Goal: Transaction & Acquisition: Purchase product/service

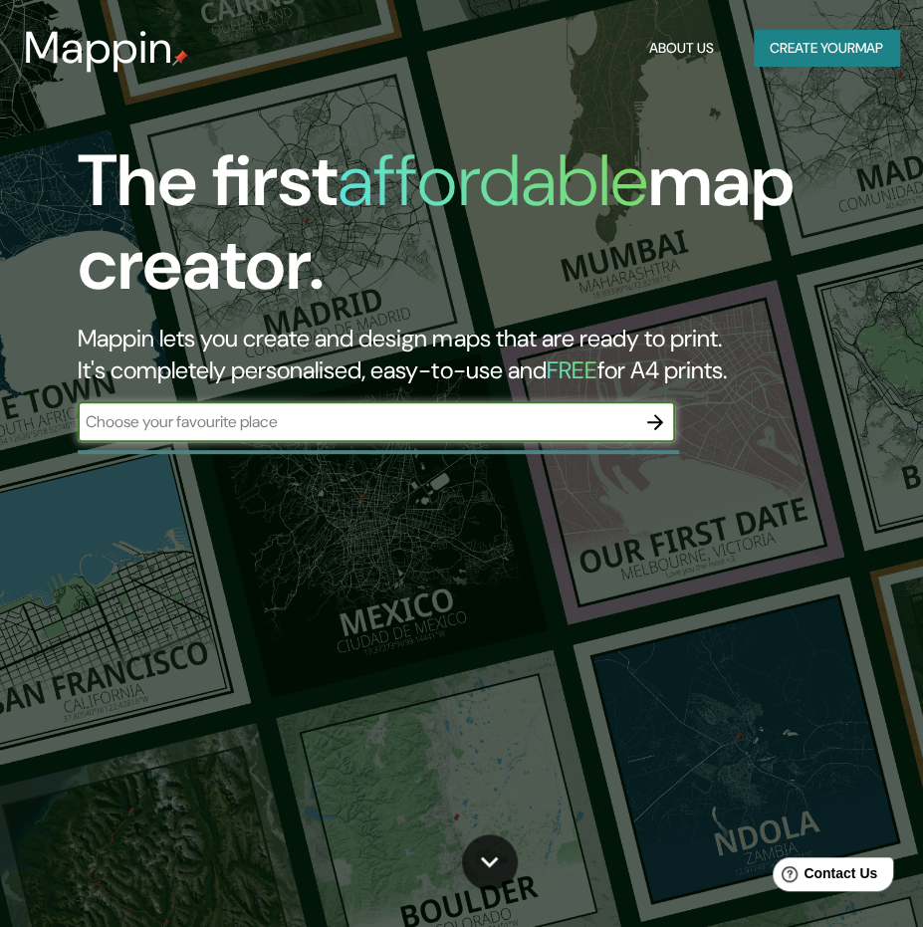
click at [821, 36] on button "Create your map" at bounding box center [826, 48] width 145 height 37
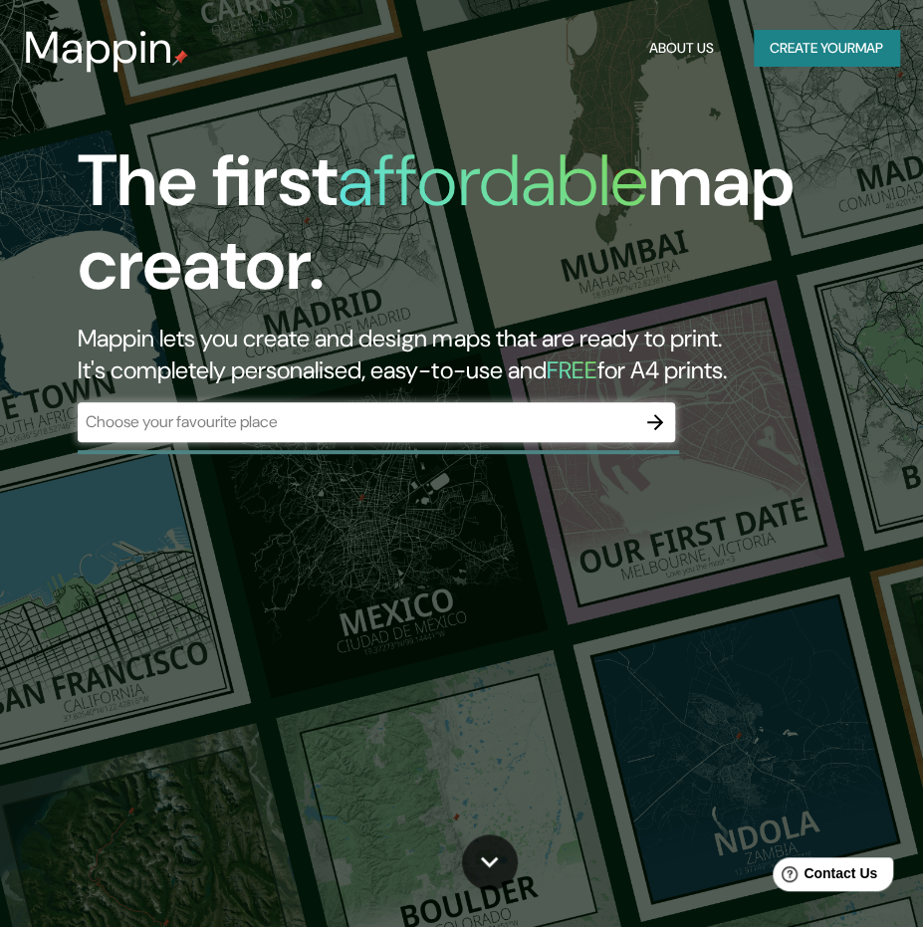
click at [50, 633] on div "The first affordable map creator. Mappin lets you create and design maps that a…" at bounding box center [461, 463] width 923 height 927
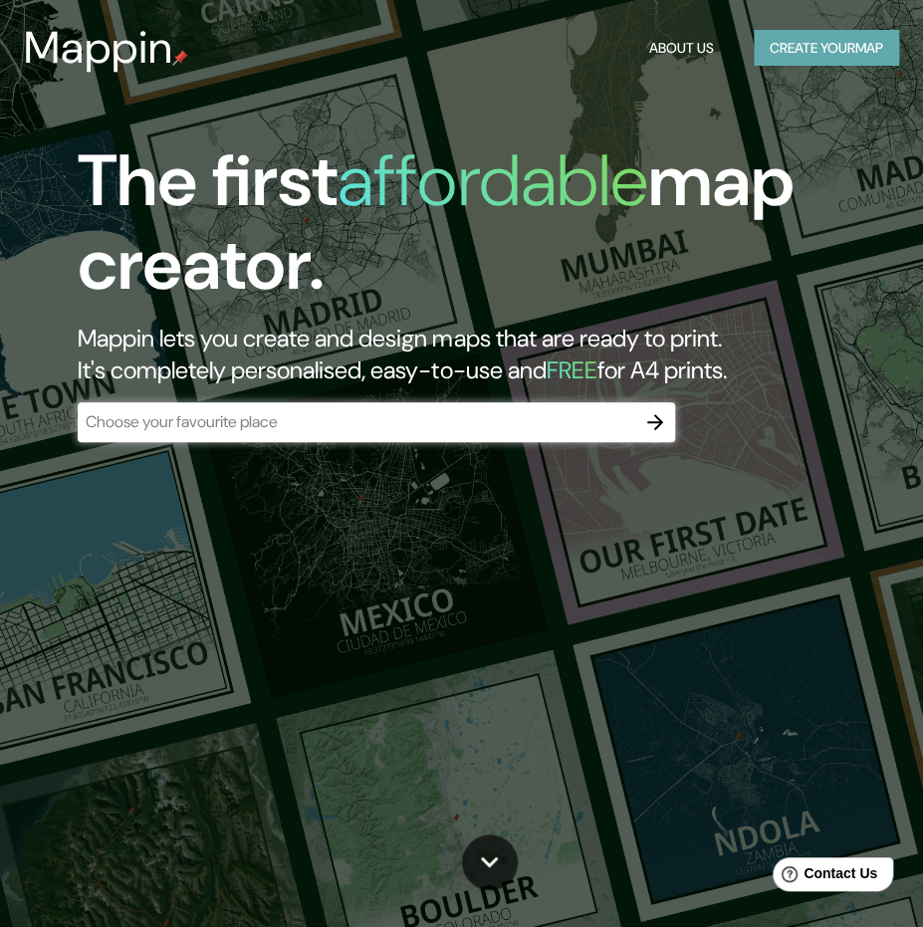
click at [793, 45] on button "Create your map" at bounding box center [826, 48] width 145 height 37
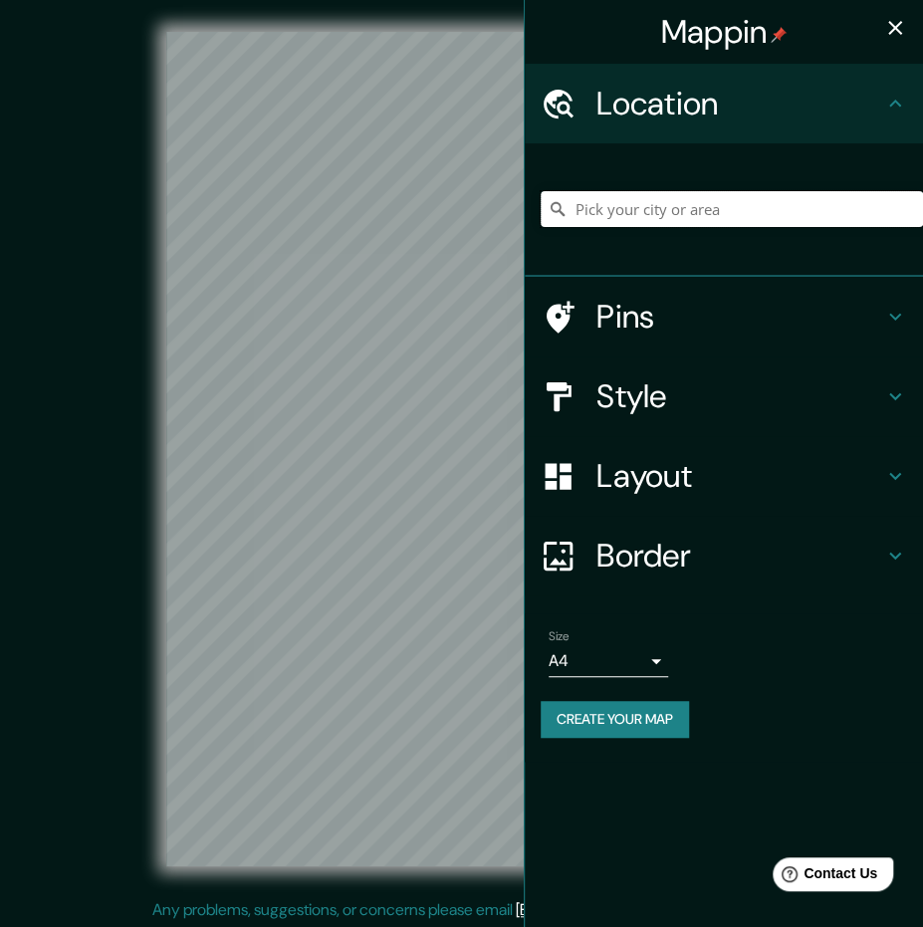
click at [679, 212] on input "Pick your city or area" at bounding box center [732, 209] width 383 height 36
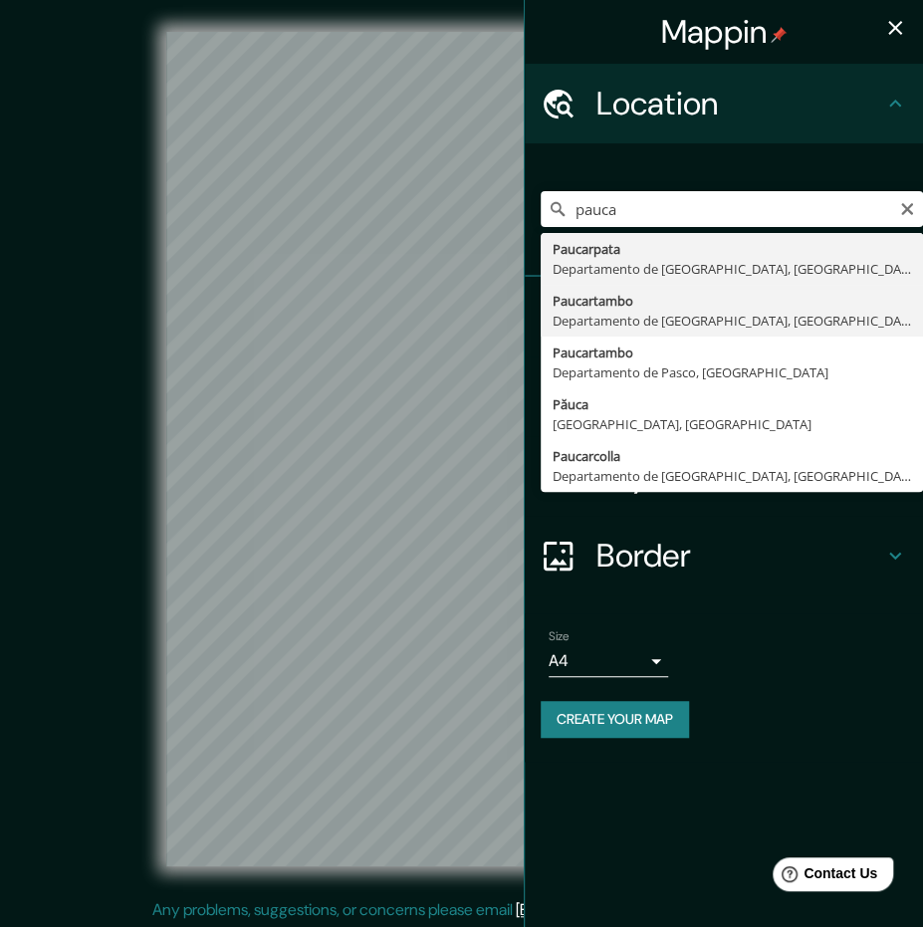
type input "Paucartambo, [GEOGRAPHIC_DATA], [GEOGRAPHIC_DATA]"
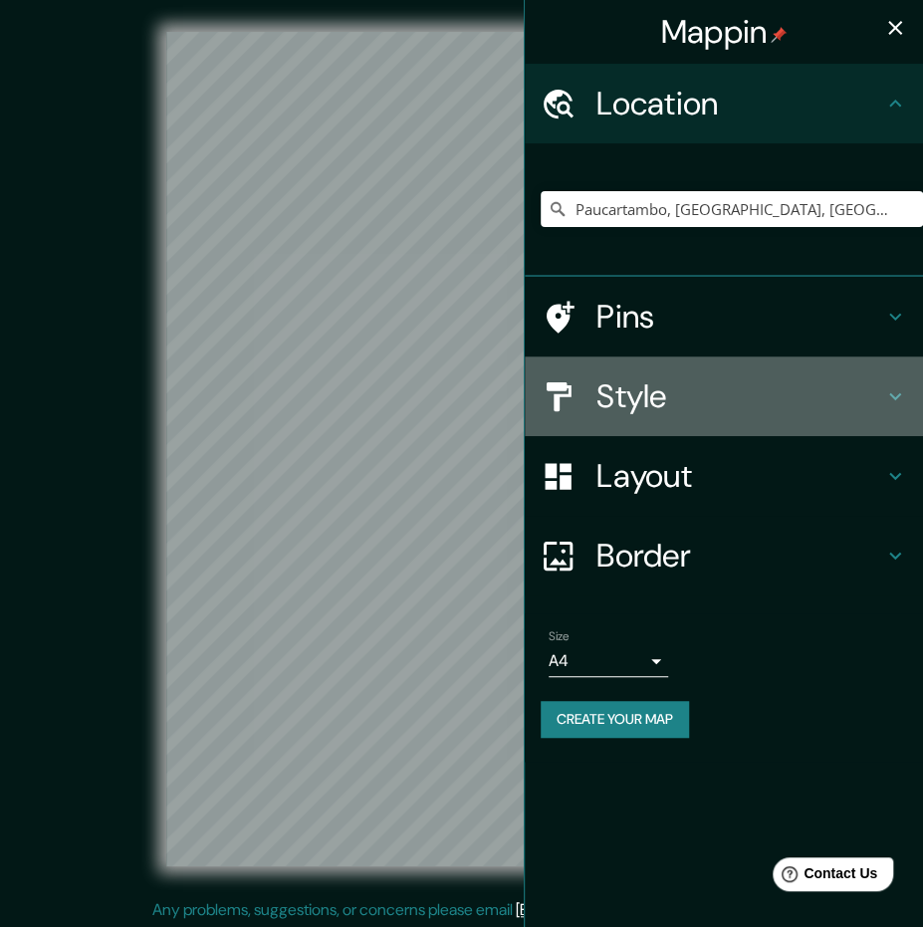
click at [626, 395] on h4 "Style" at bounding box center [740, 397] width 287 height 40
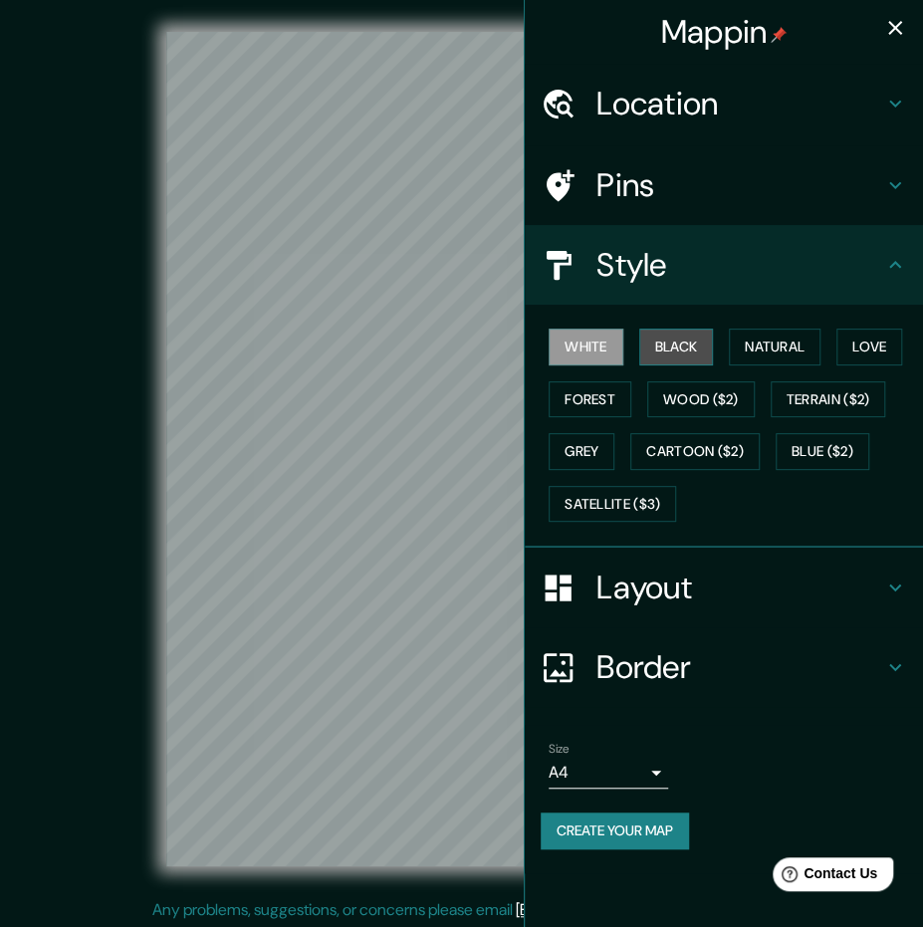
click at [674, 347] on button "Black" at bounding box center [677, 347] width 75 height 37
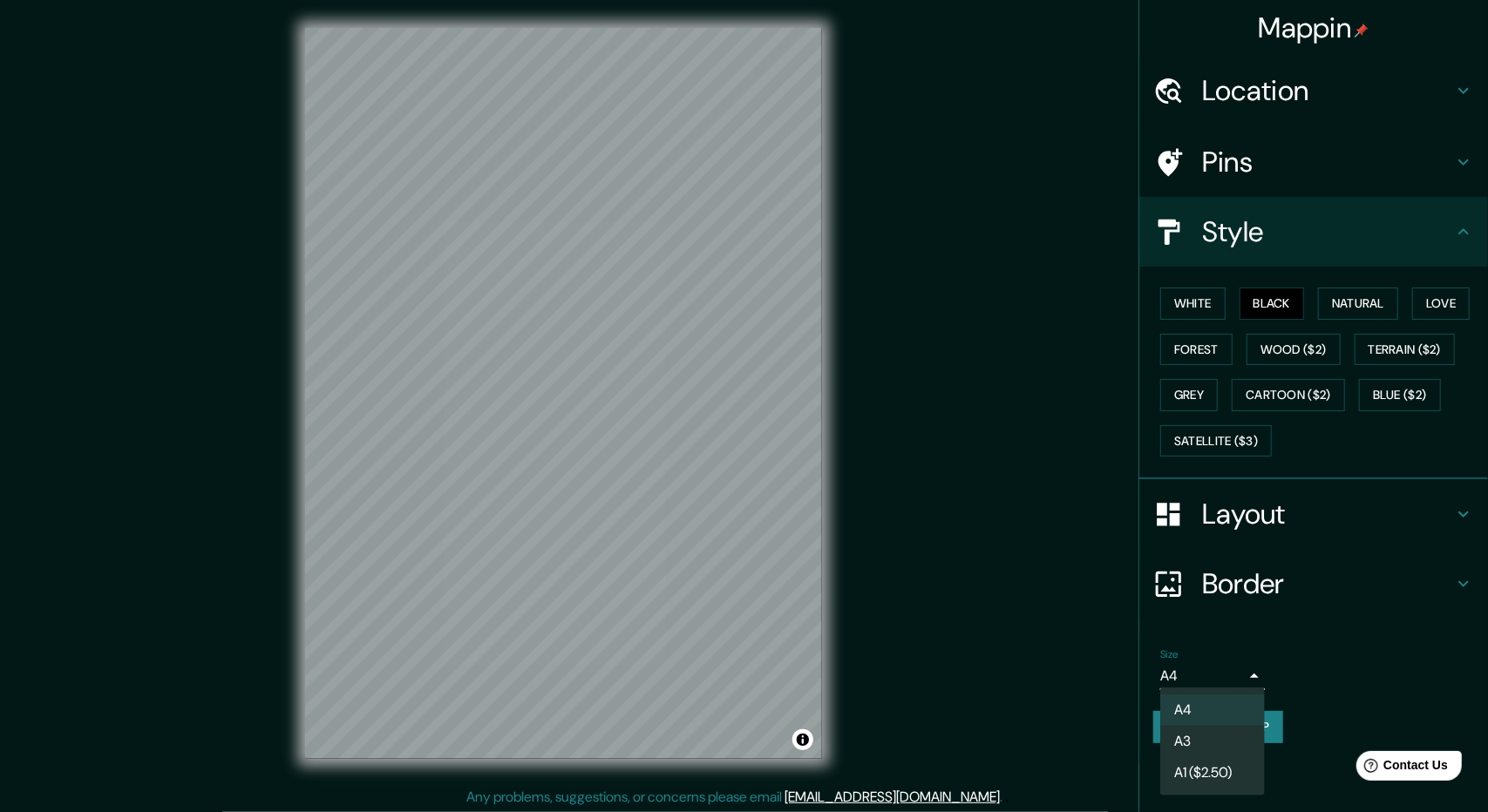
click at [820, 674] on body "Mappin Location [GEOGRAPHIC_DATA], [GEOGRAPHIC_DATA], [GEOGRAPHIC_DATA] Pins St…" at bounding box center [744, 406] width 1488 height 812
click at [820, 752] on li "A3" at bounding box center [1213, 742] width 105 height 32
type input "a4"
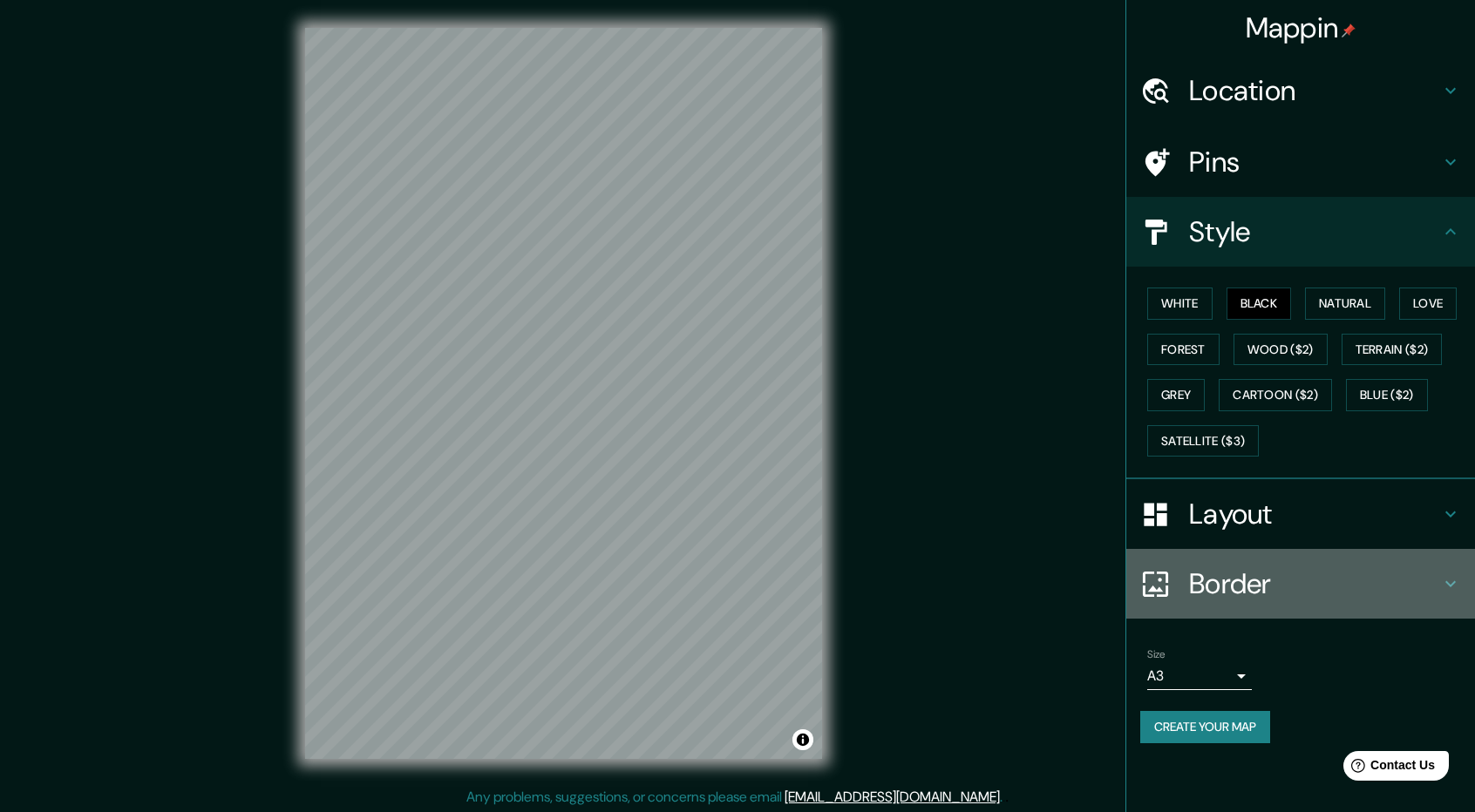
click at [820, 585] on h4 "Border" at bounding box center [1315, 584] width 251 height 35
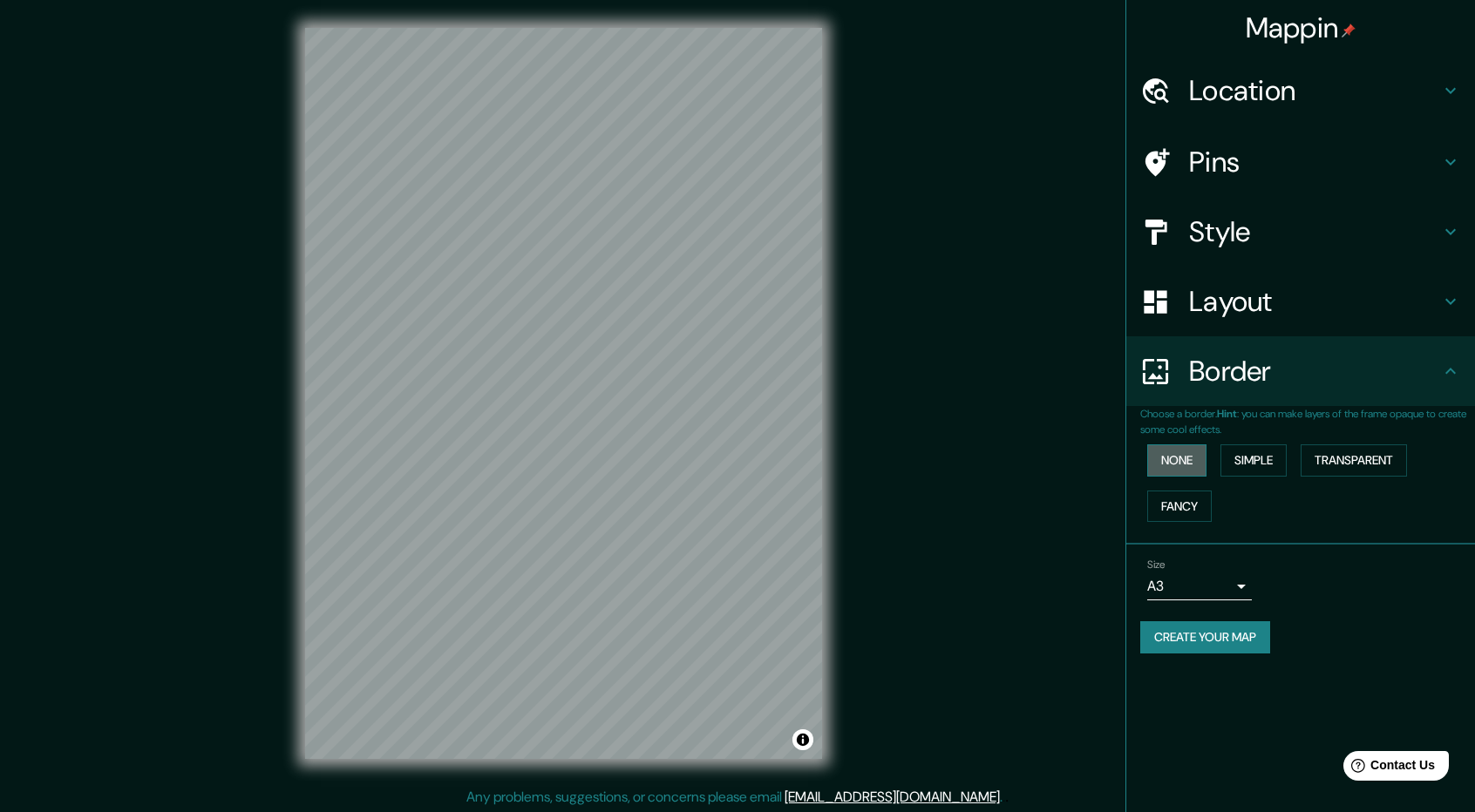
click at [820, 458] on button "None" at bounding box center [1177, 460] width 60 height 32
click at [820, 642] on button "Create your map" at bounding box center [1205, 637] width 130 height 32
click at [53, 459] on div "© Mapbox © OpenStreetMap Improve this map" at bounding box center [563, 394] width 1328 height 732
click at [820, 159] on h4 "Pins" at bounding box center [1315, 162] width 251 height 35
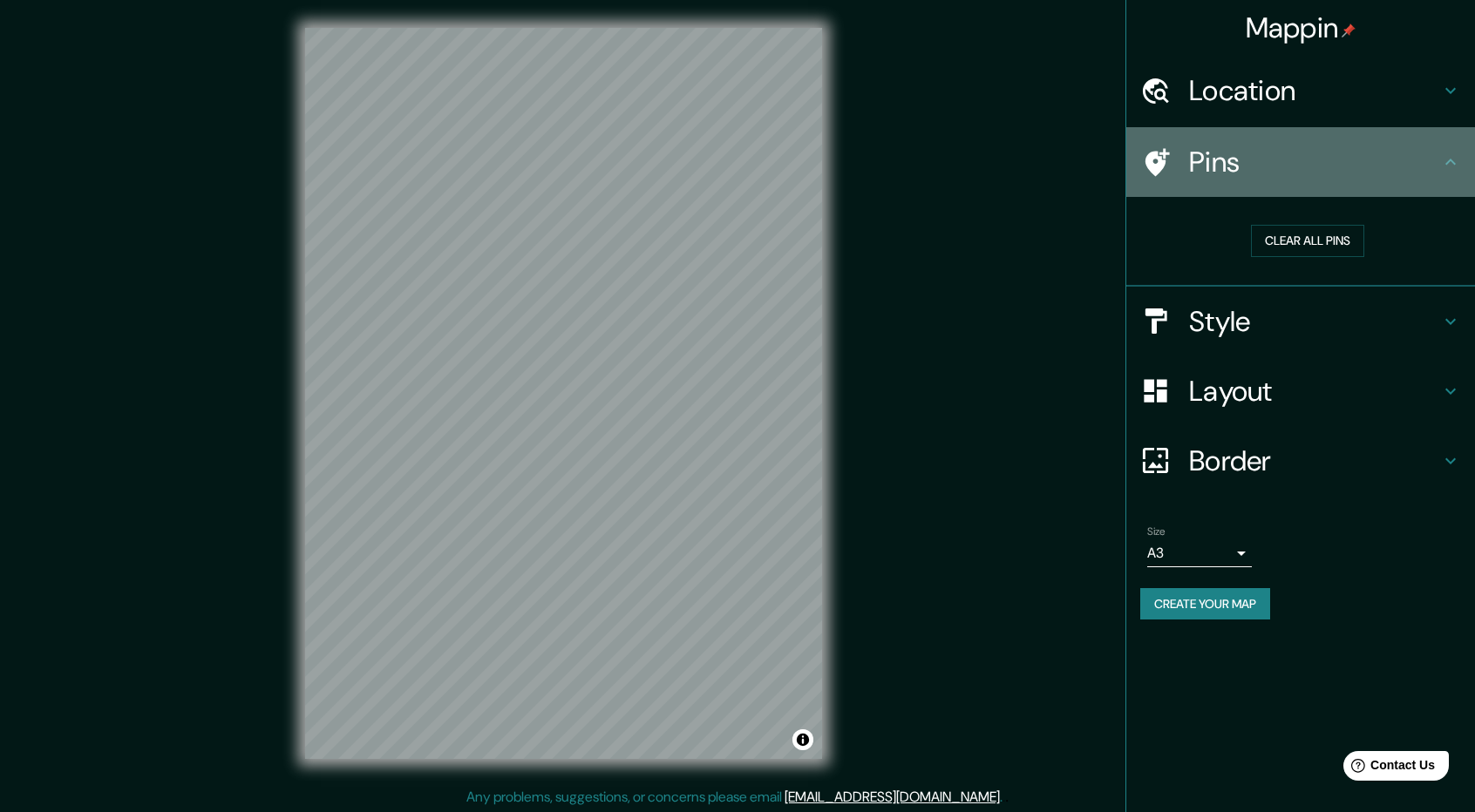
click at [820, 170] on icon at bounding box center [1451, 162] width 21 height 21
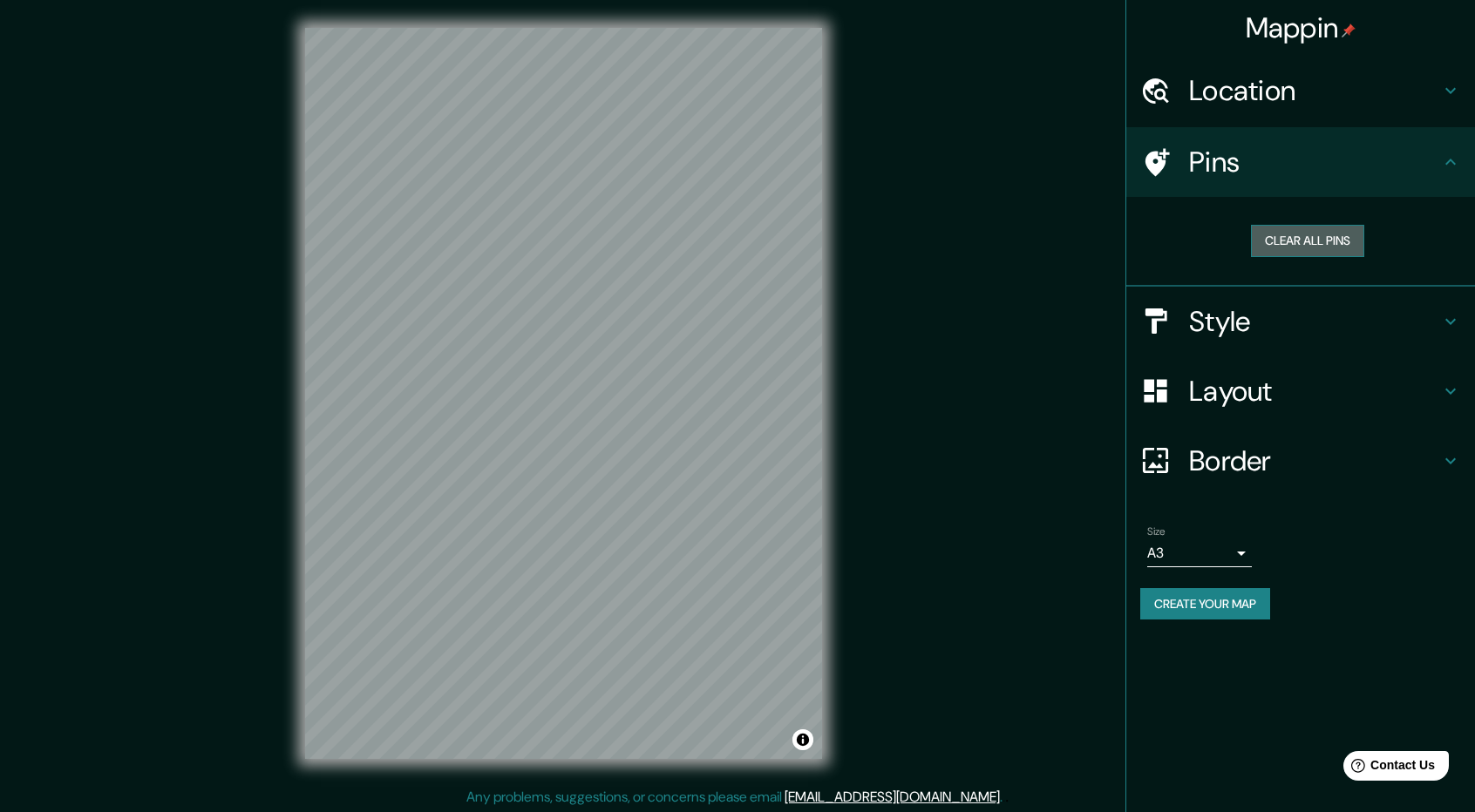
click at [820, 250] on button "Clear all pins" at bounding box center [1307, 241] width 113 height 32
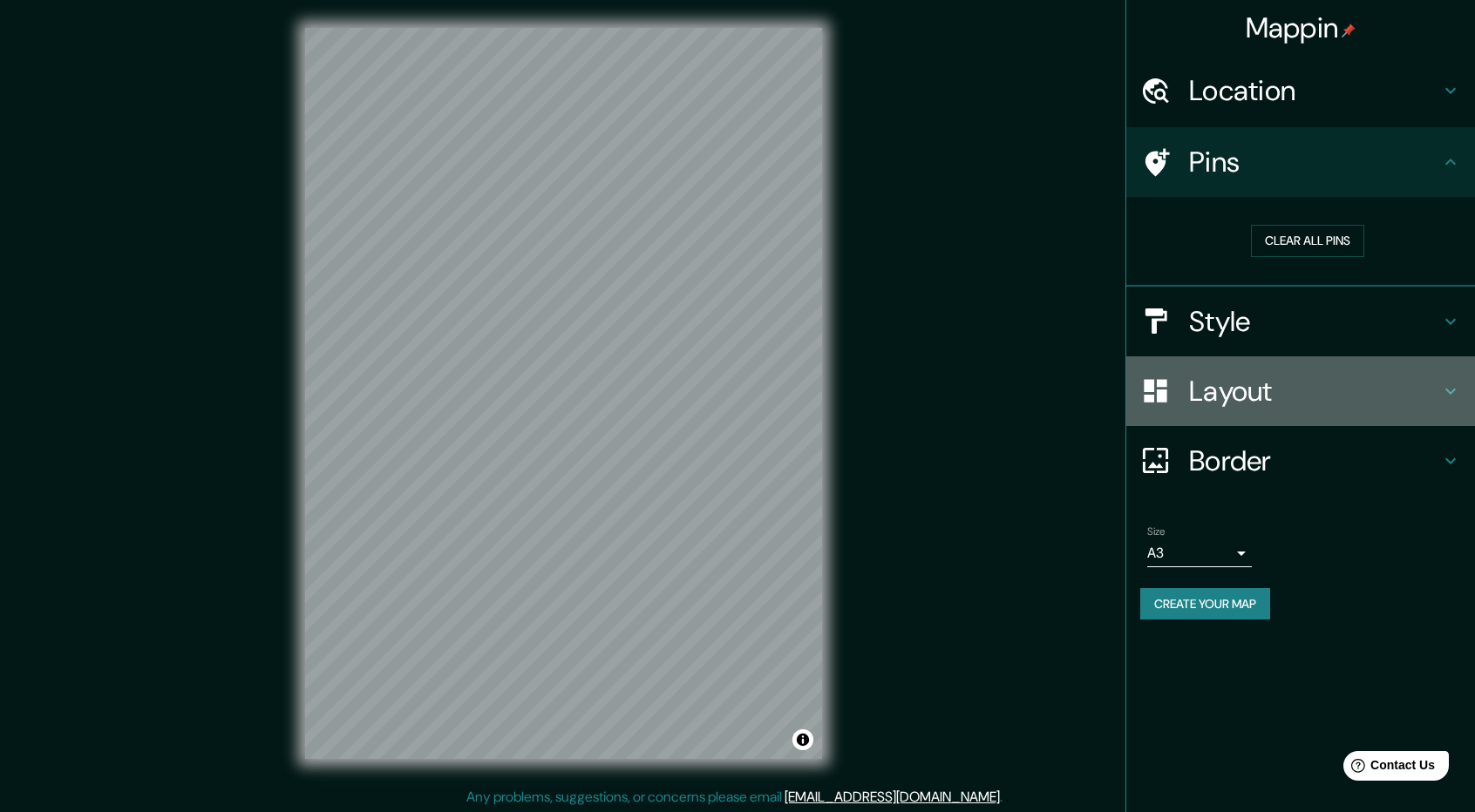
click at [820, 402] on h4 "Layout" at bounding box center [1315, 391] width 251 height 35
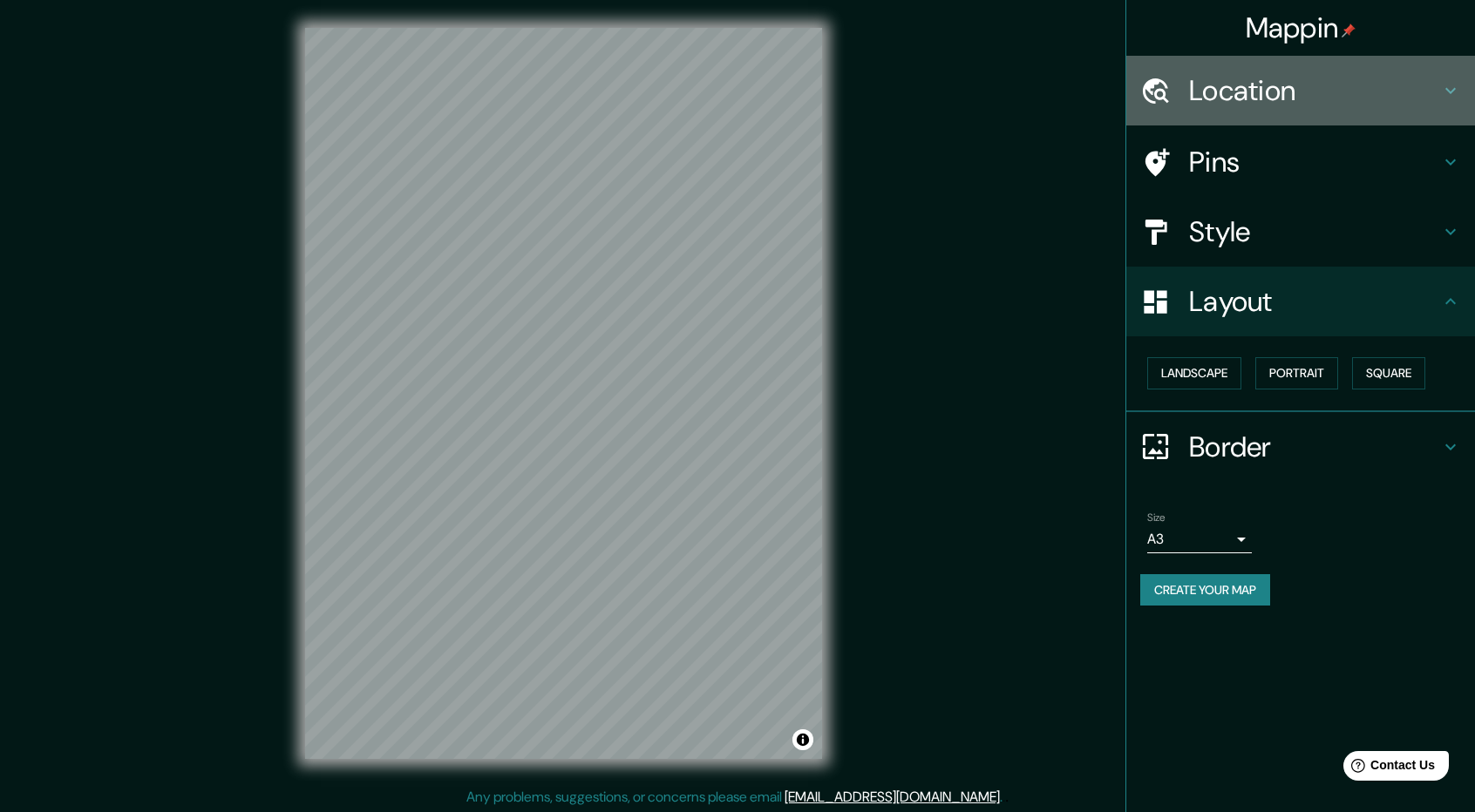
click at [820, 94] on h4 "Location" at bounding box center [1315, 91] width 251 height 35
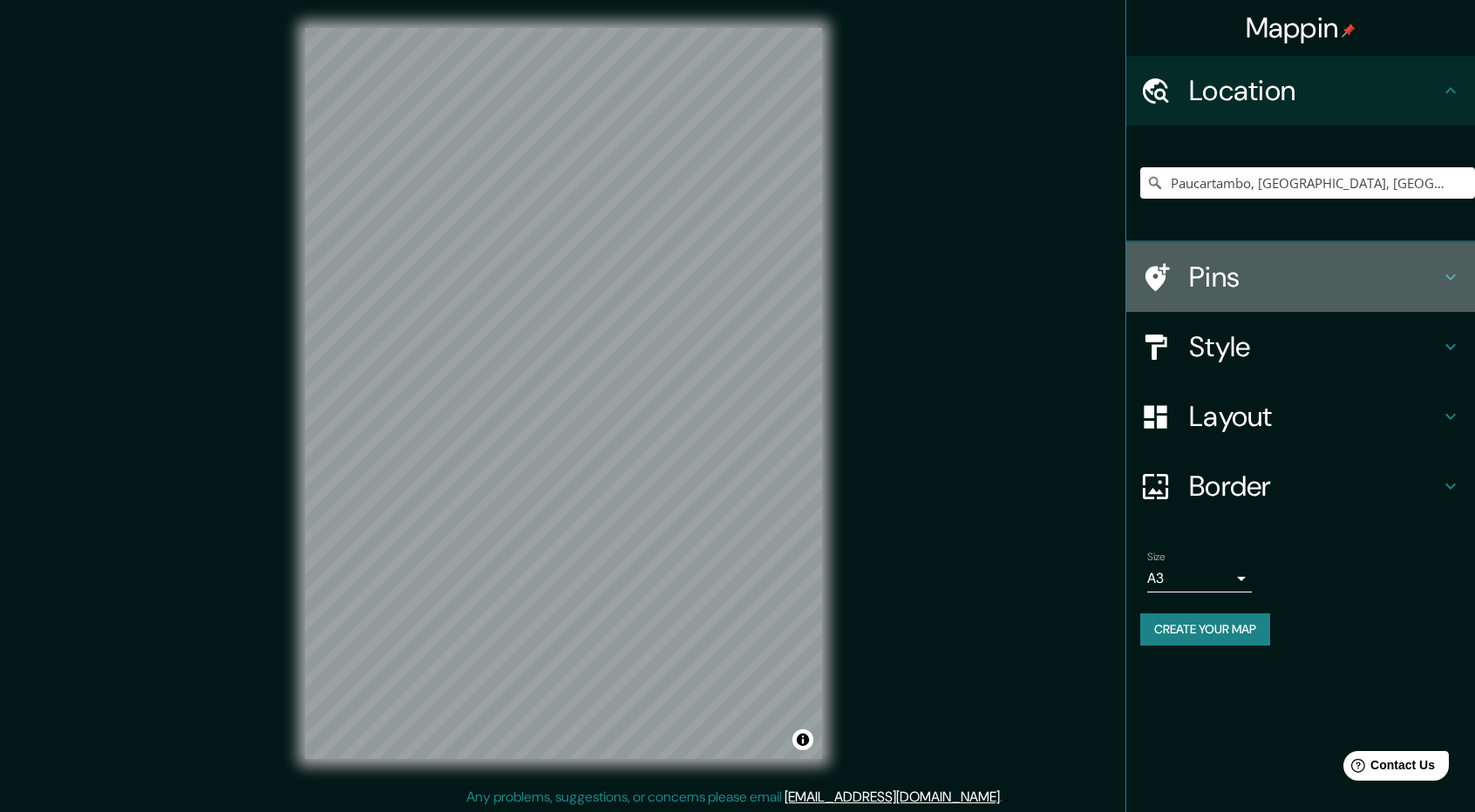
click at [820, 289] on h4 "Pins" at bounding box center [1315, 277] width 251 height 35
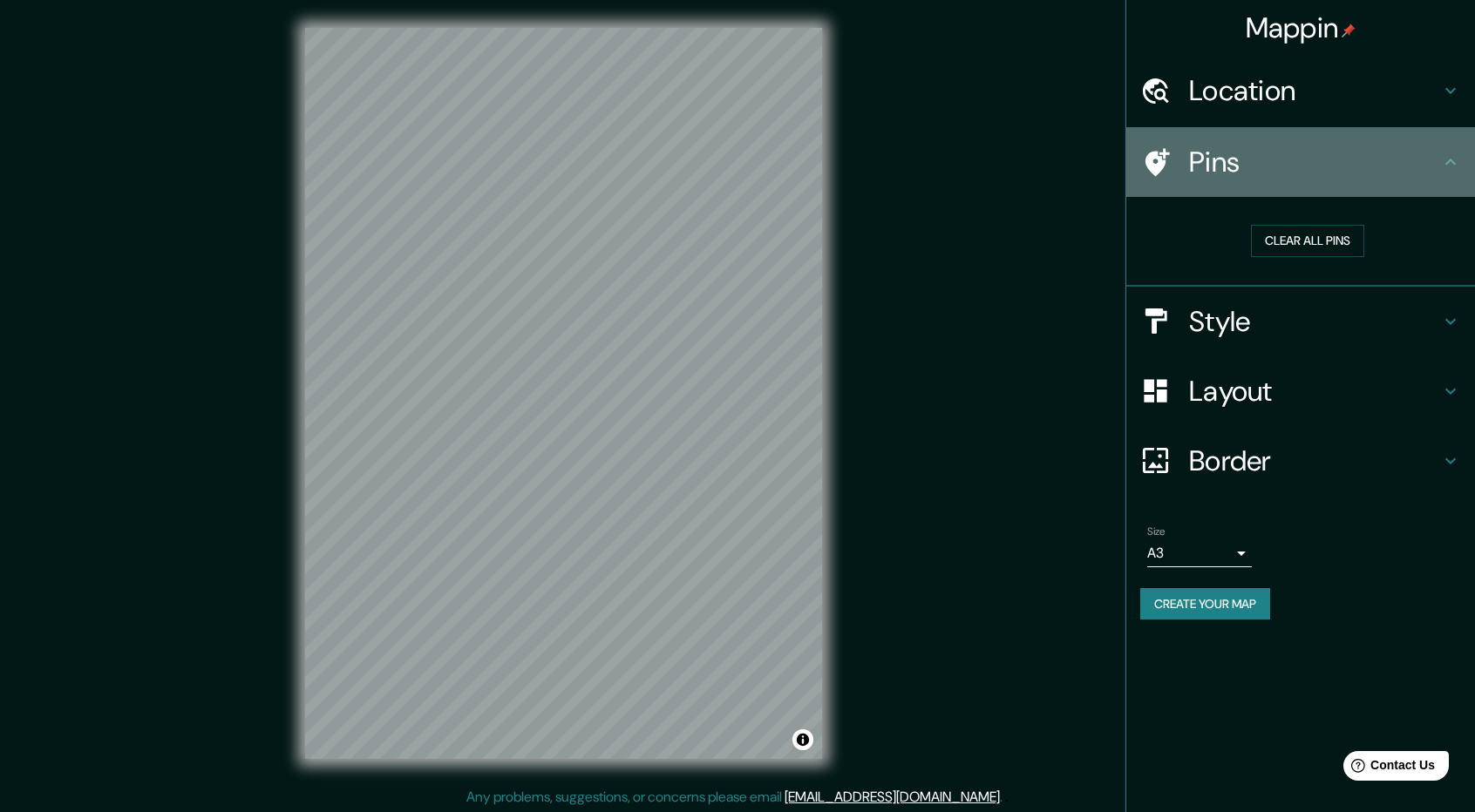
click at [820, 161] on icon at bounding box center [1158, 162] width 25 height 28
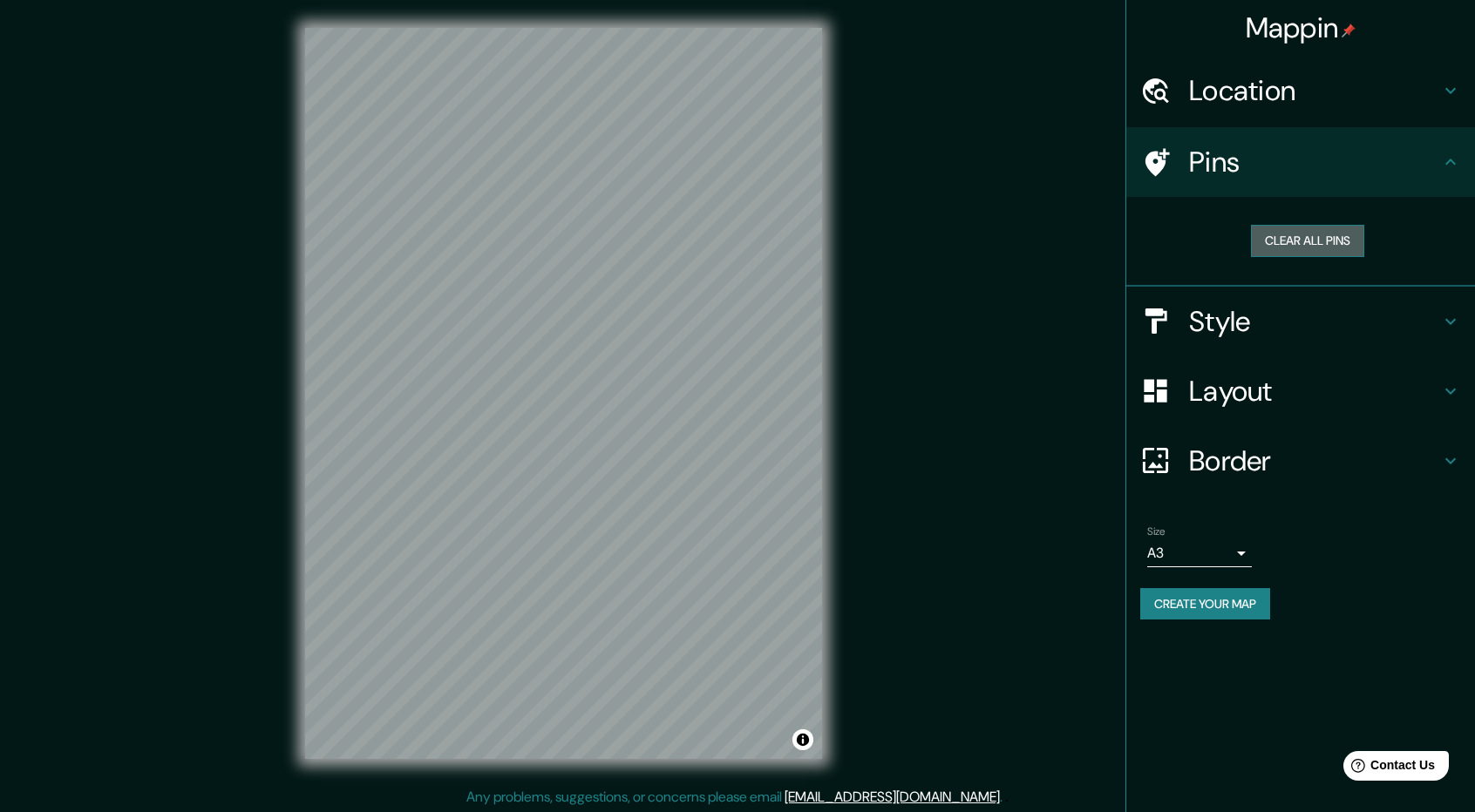
click at [820, 239] on button "Clear all pins" at bounding box center [1307, 241] width 113 height 32
click at [820, 150] on icon at bounding box center [1155, 162] width 31 height 31
click at [559, 383] on div at bounding box center [566, 386] width 14 height 14
click at [570, 383] on div at bounding box center [567, 382] width 14 height 14
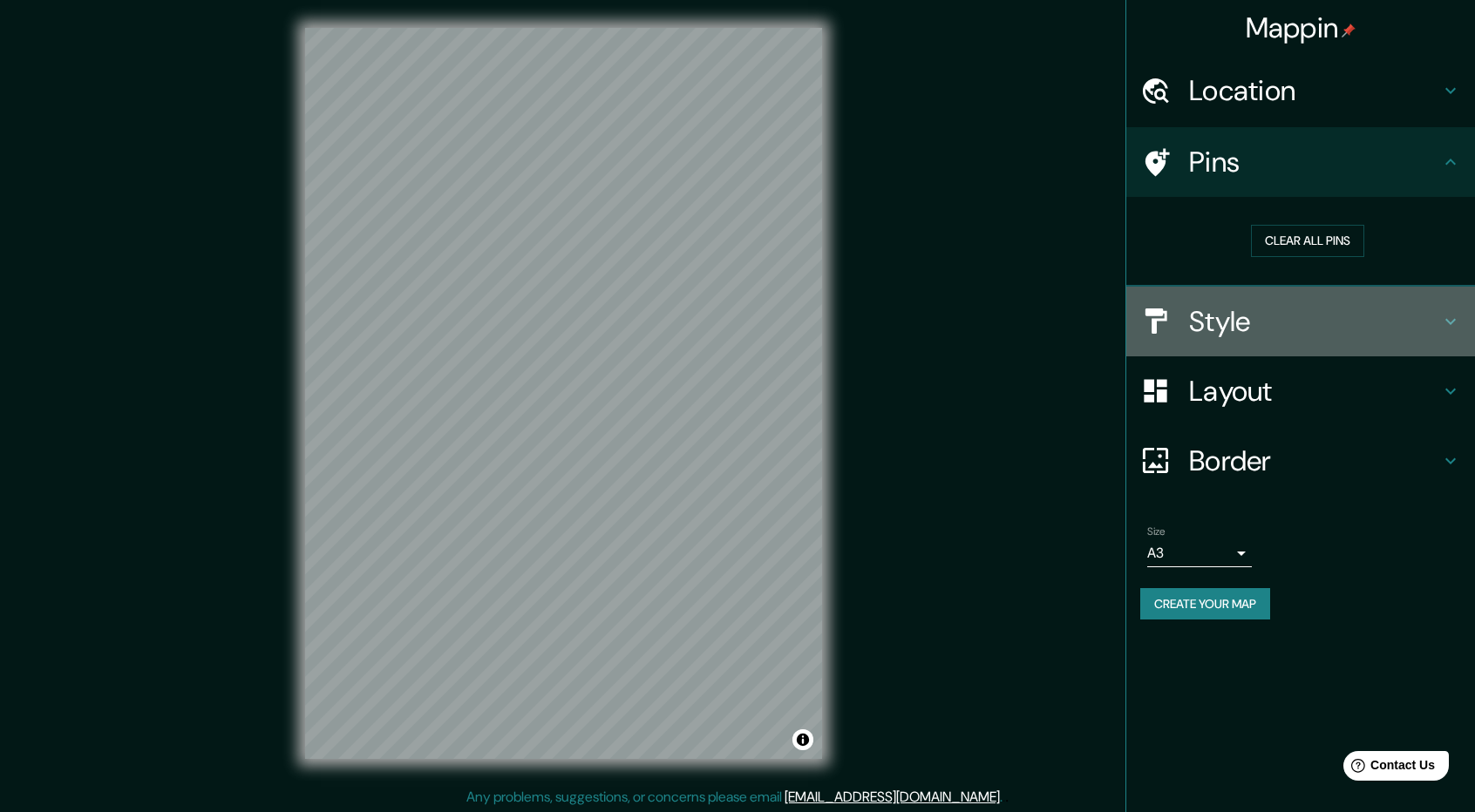
click at [820, 317] on h4 "Style" at bounding box center [1315, 322] width 251 height 35
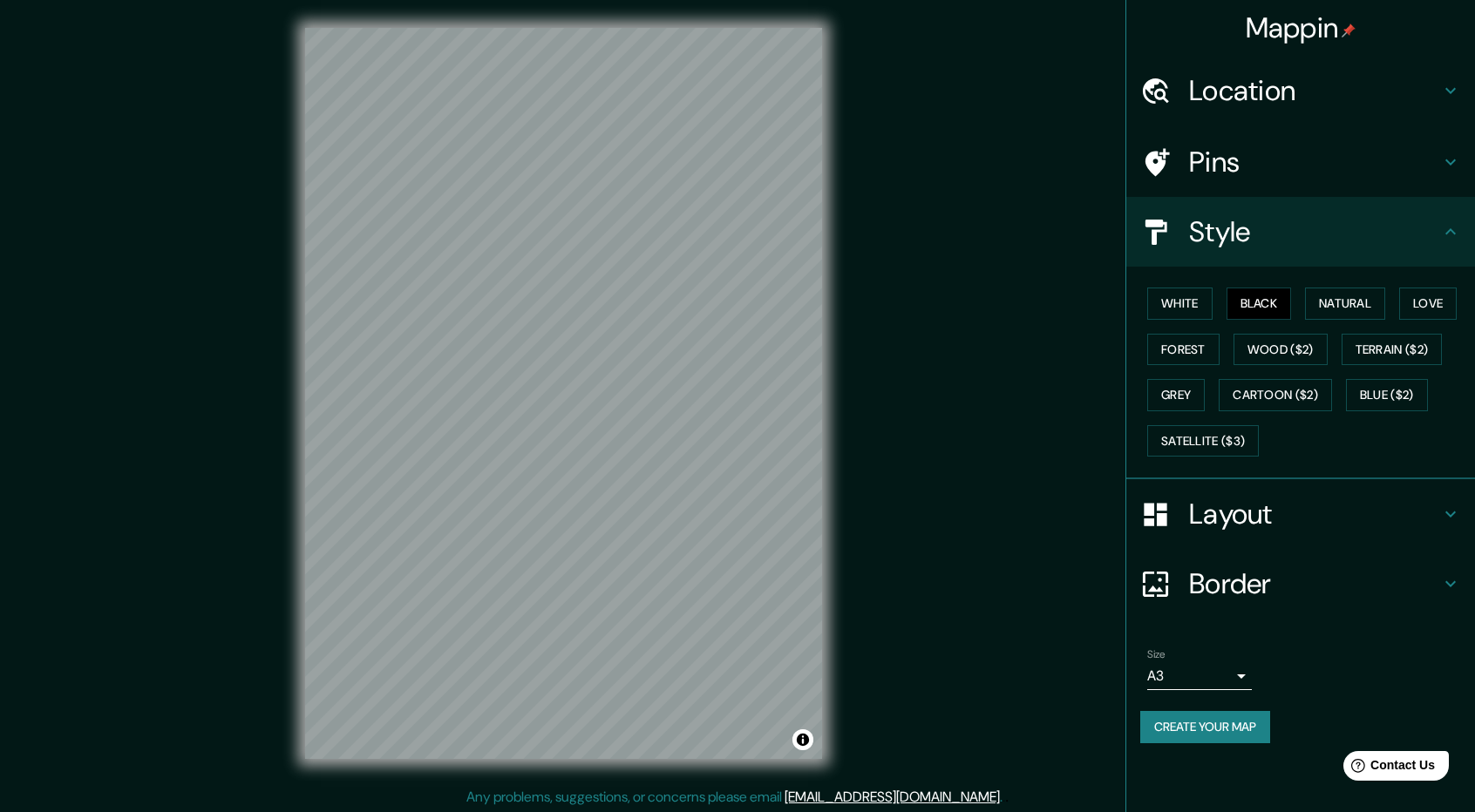
click at [820, 487] on div "Layout" at bounding box center [1301, 514] width 348 height 70
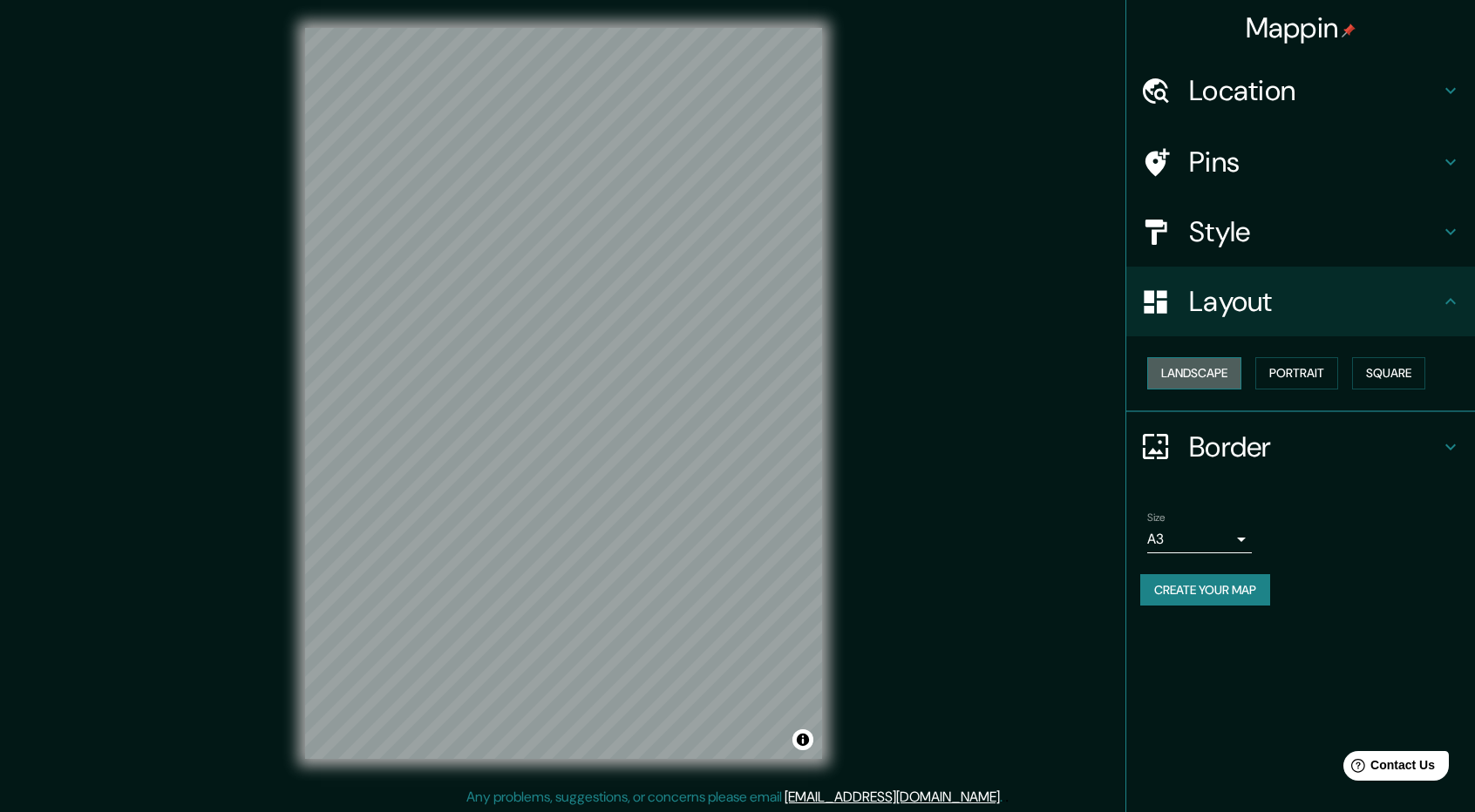
click at [820, 368] on button "Landscape" at bounding box center [1195, 373] width 95 height 32
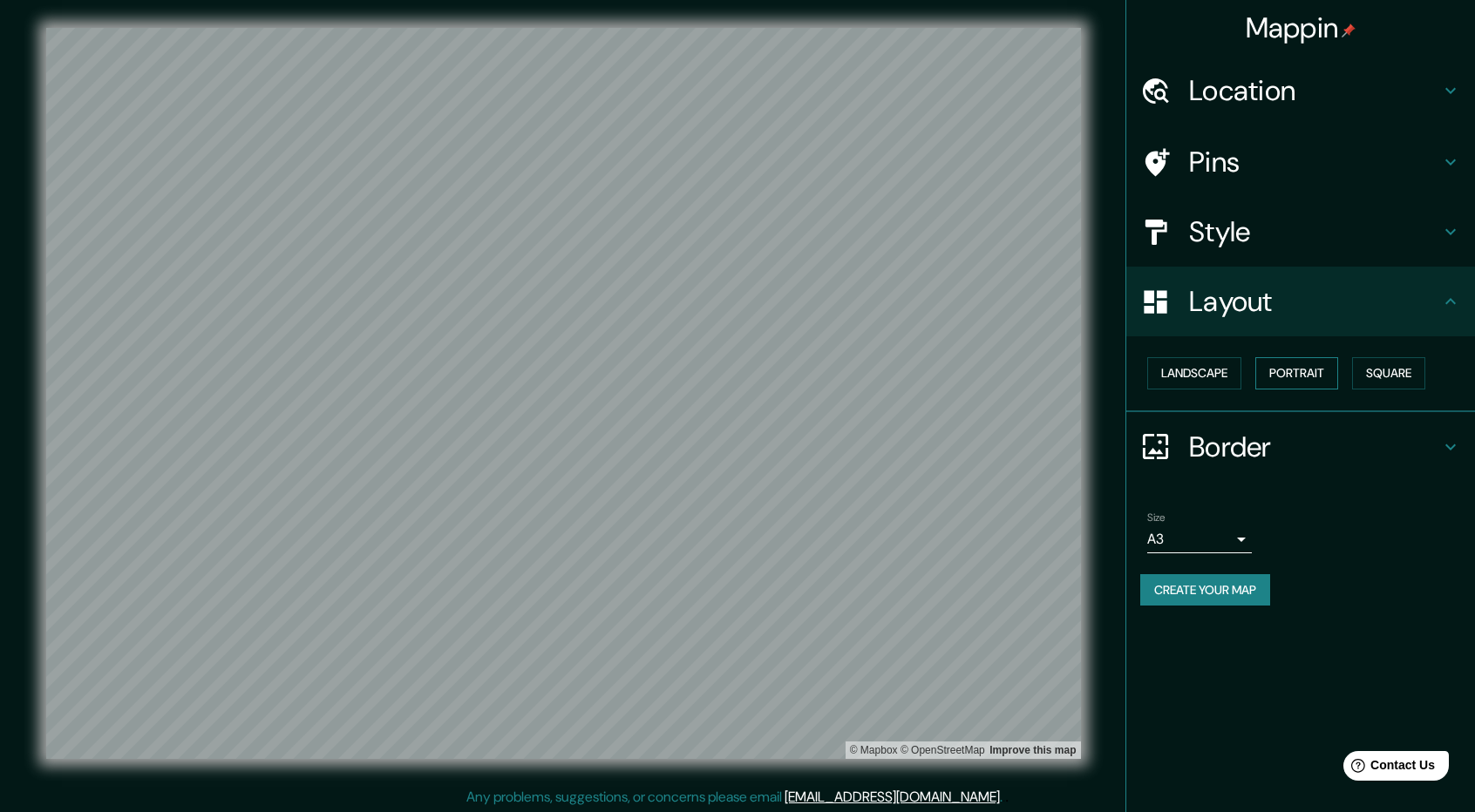
click at [820, 377] on button "Portrait" at bounding box center [1296, 373] width 83 height 32
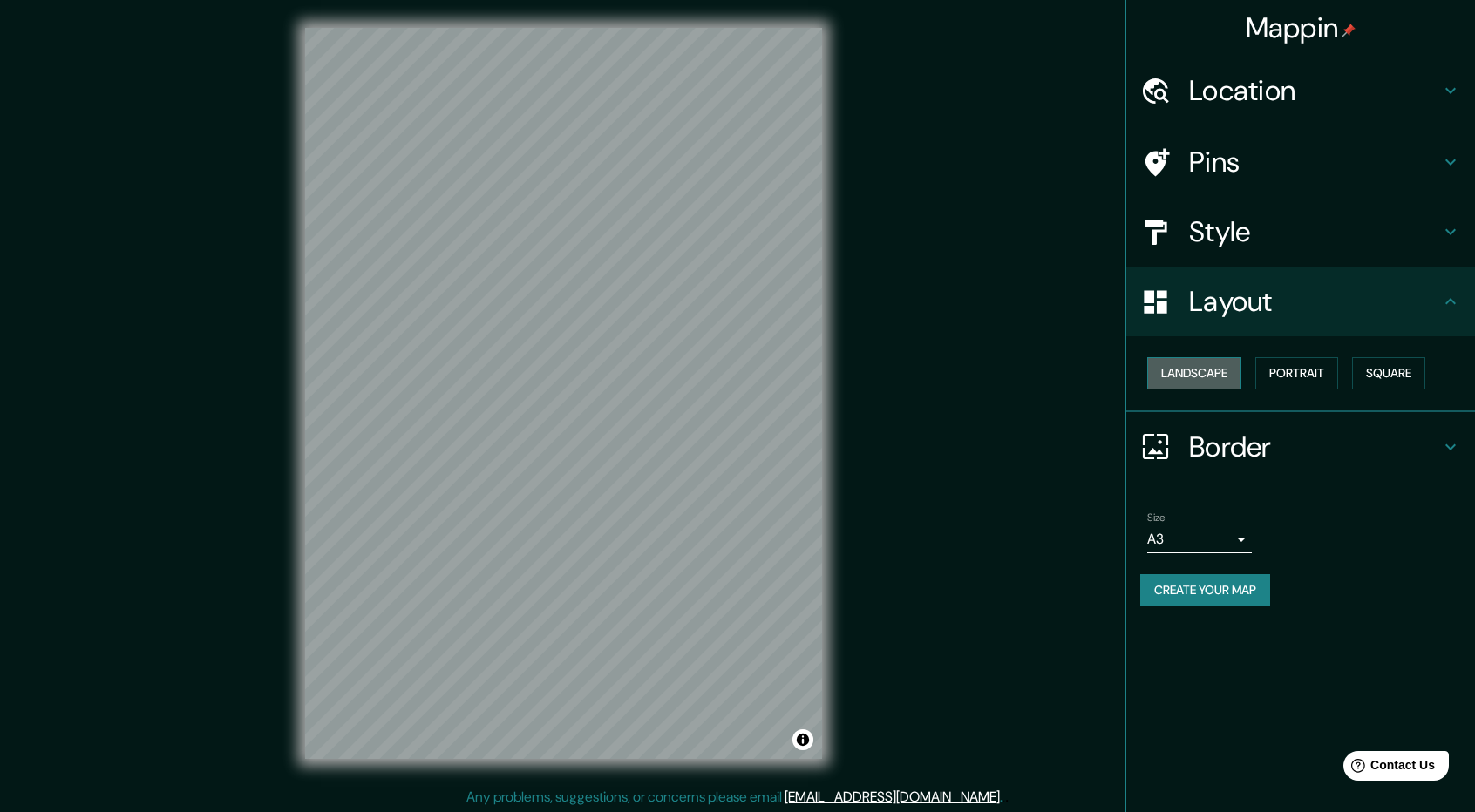
click at [820, 381] on button "Landscape" at bounding box center [1195, 373] width 95 height 32
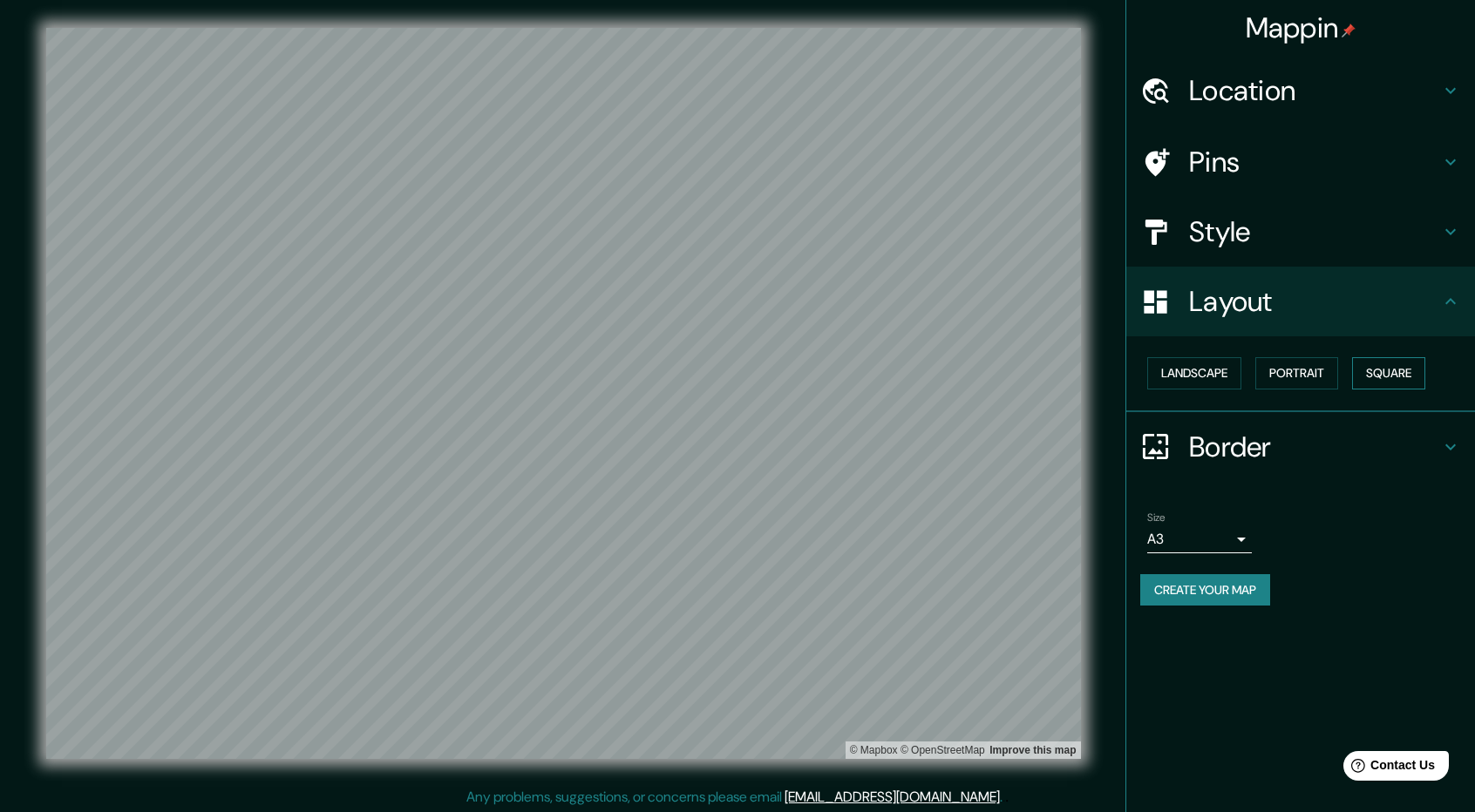
click at [820, 370] on button "Square" at bounding box center [1389, 373] width 74 height 32
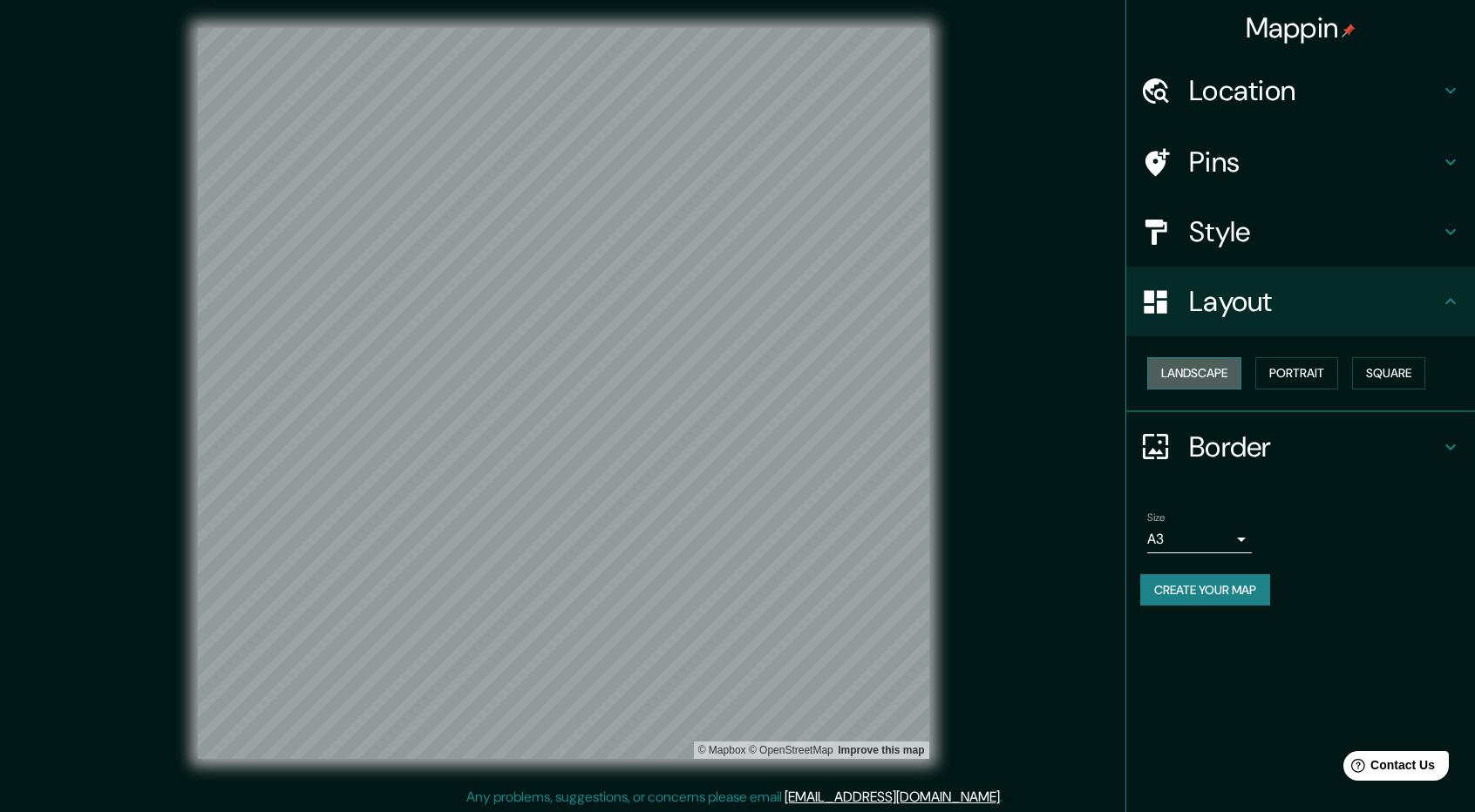
click at [820, 374] on button "Landscape" at bounding box center [1195, 373] width 95 height 32
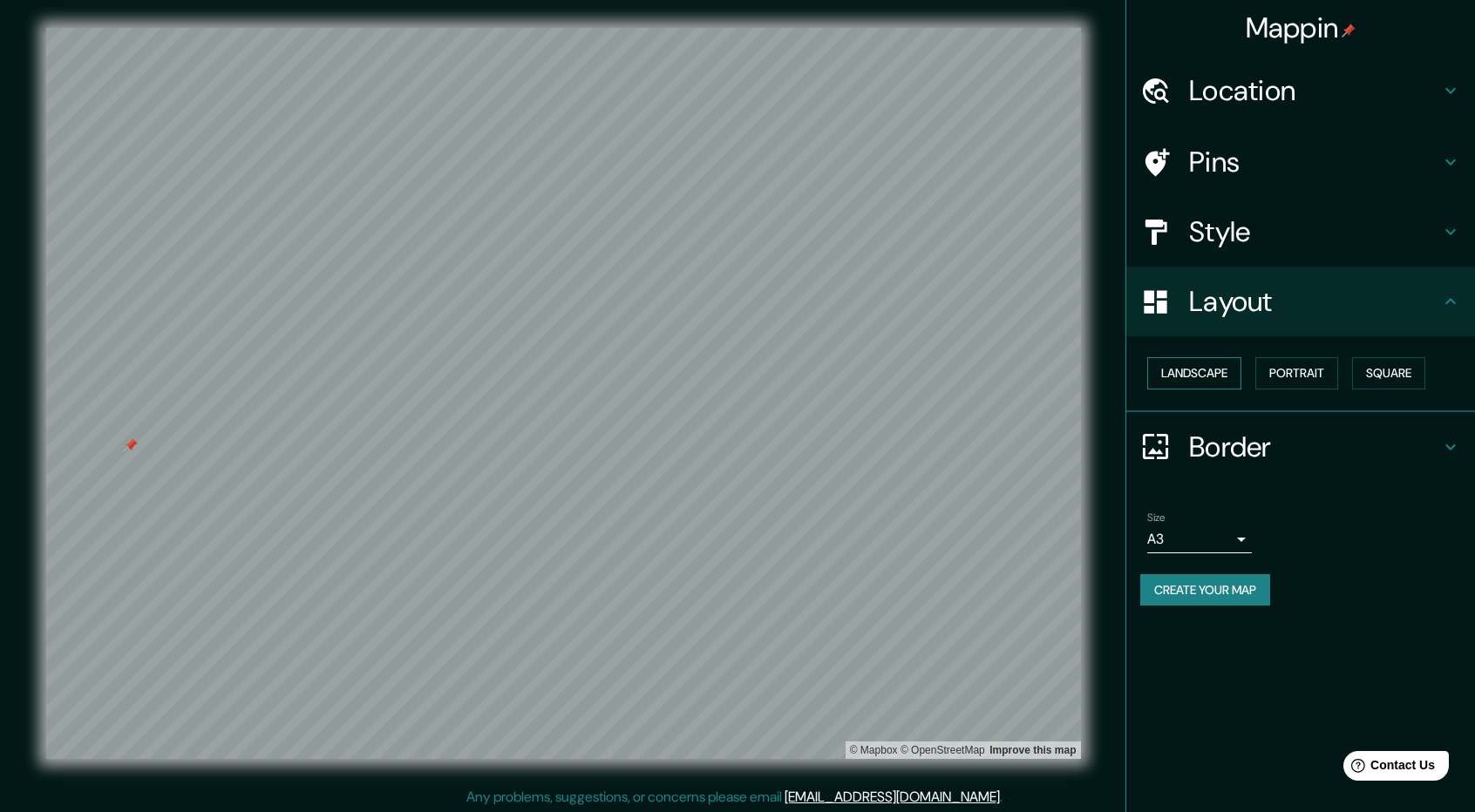
click at [820, 382] on button "Landscape" at bounding box center [1195, 373] width 95 height 32
